Goal: Task Accomplishment & Management: Complete application form

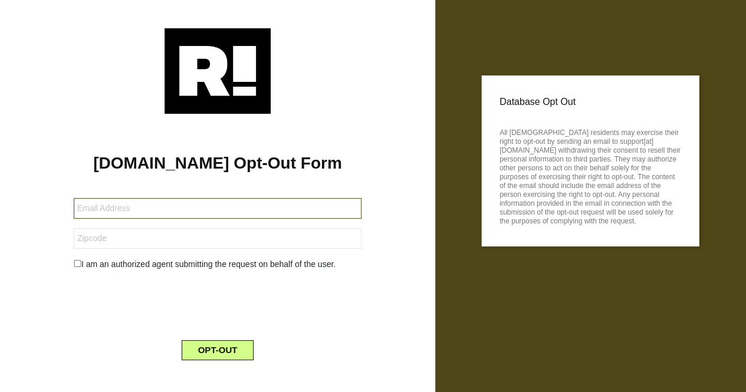
paste input "94805-142260-109684@mydataprivacymail.com"
type input "94805-142260-109684@mydataprivacymail.com"
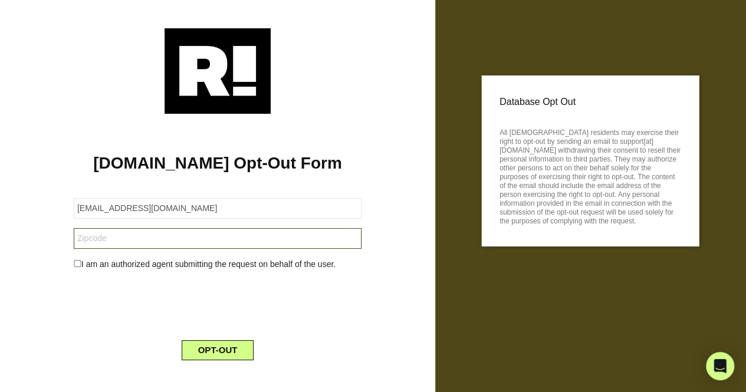
drag, startPoint x: 132, startPoint y: 240, endPoint x: 127, endPoint y: 255, distance: 16.0
drag, startPoint x: 127, startPoint y: 255, endPoint x: 97, endPoint y: 238, distance: 35.1
paste input "92883"
type input "92883"
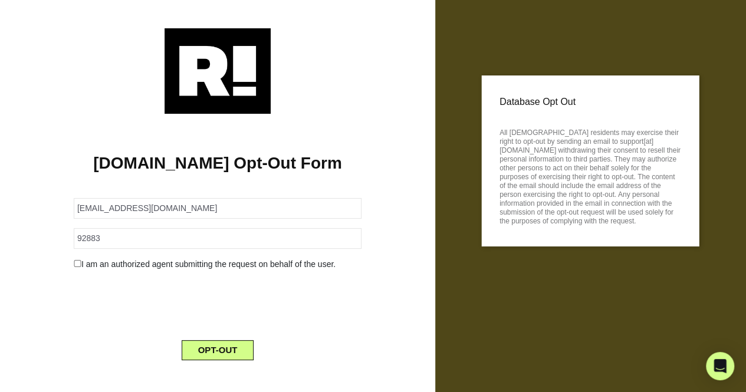
click at [75, 267] on div "I am an authorized agent submitting the request on behalf of the user." at bounding box center [218, 264] width 306 height 12
click at [77, 265] on input "checkbox" at bounding box center [78, 263] width 8 height 7
click at [74, 262] on input "checkbox" at bounding box center [78, 263] width 8 height 7
checkbox input "false"
click at [229, 352] on button "OPT-OUT" at bounding box center [218, 350] width 73 height 20
